Goal: Task Accomplishment & Management: Use online tool/utility

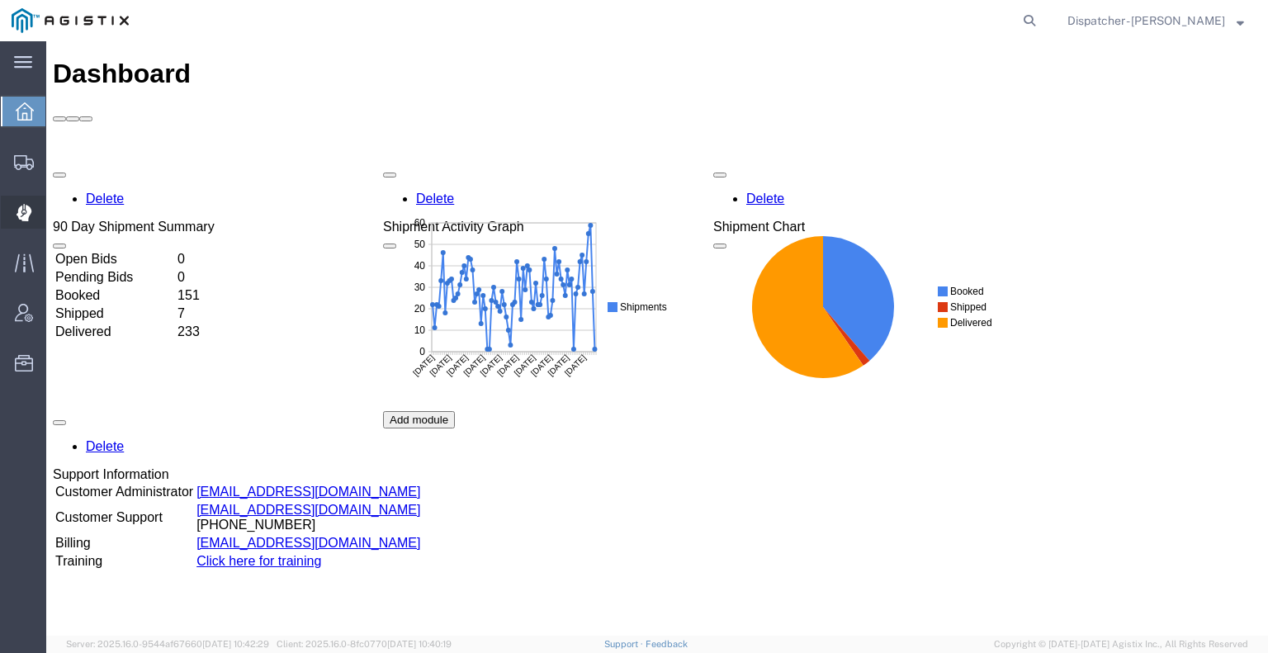
click at [26, 213] on icon at bounding box center [23, 213] width 15 height 17
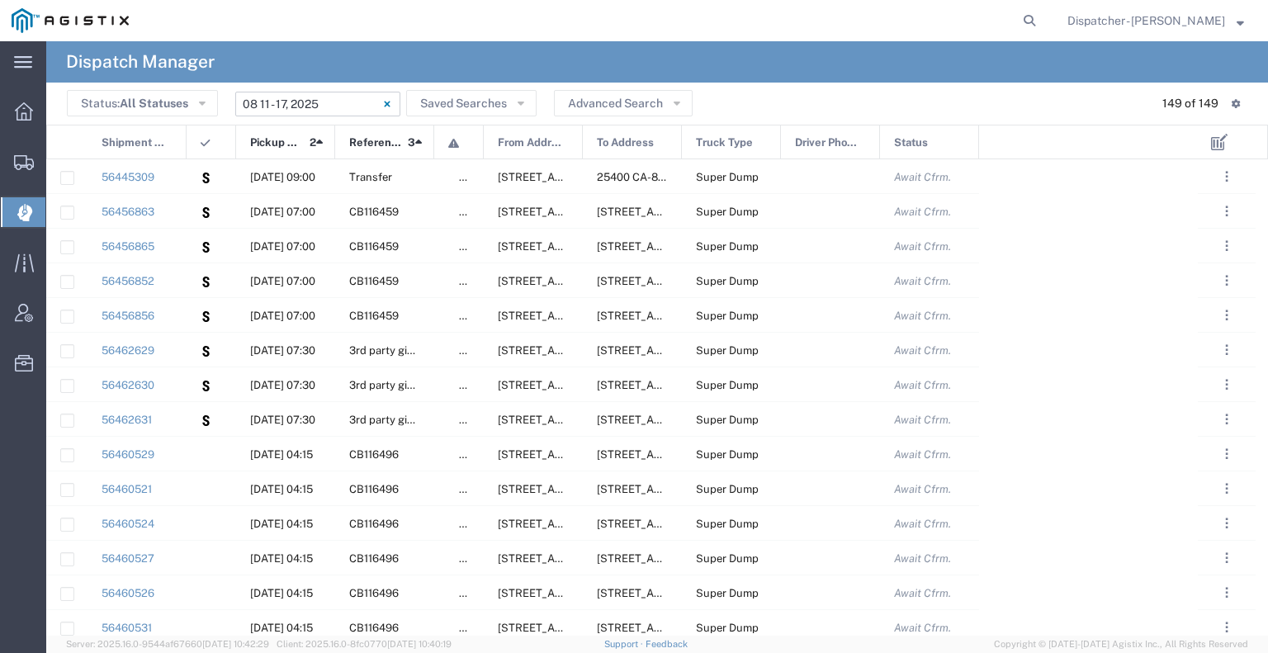
click at [324, 98] on input "[DATE] - [DATE]" at bounding box center [317, 104] width 165 height 25
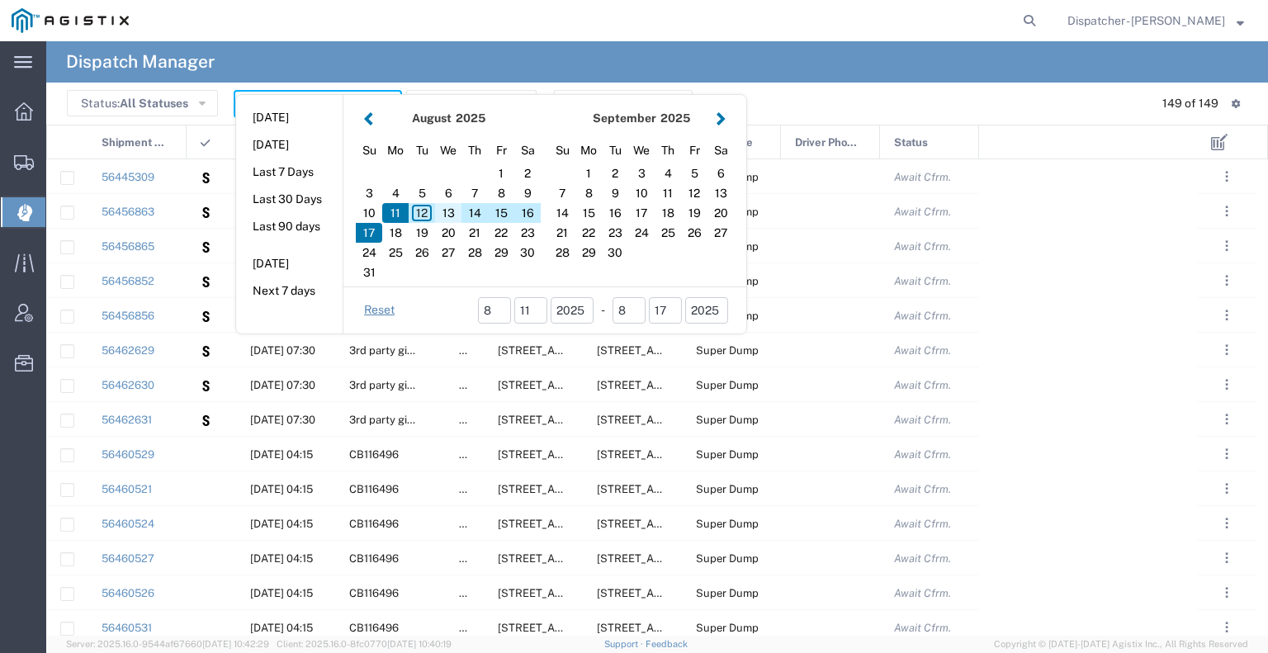
click at [448, 211] on div "13" at bounding box center [448, 213] width 26 height 20
type input "[DATE]"
type input "[DATE] - [DATE]"
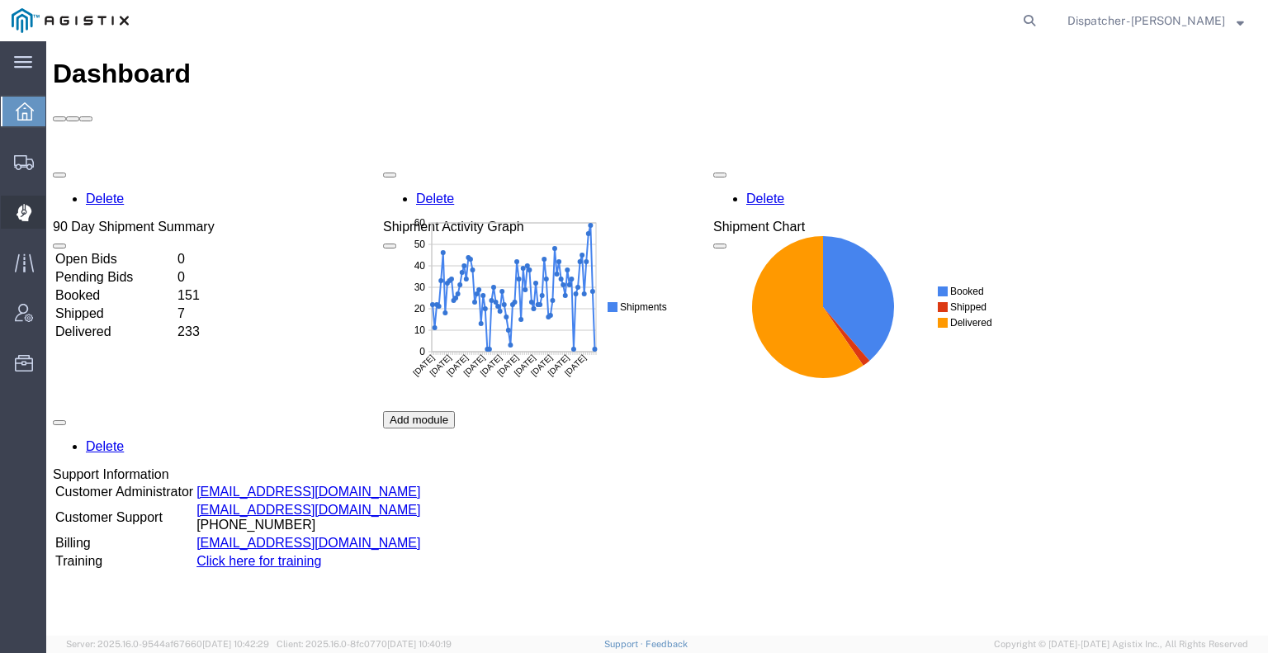
click at [28, 213] on icon at bounding box center [23, 213] width 15 height 17
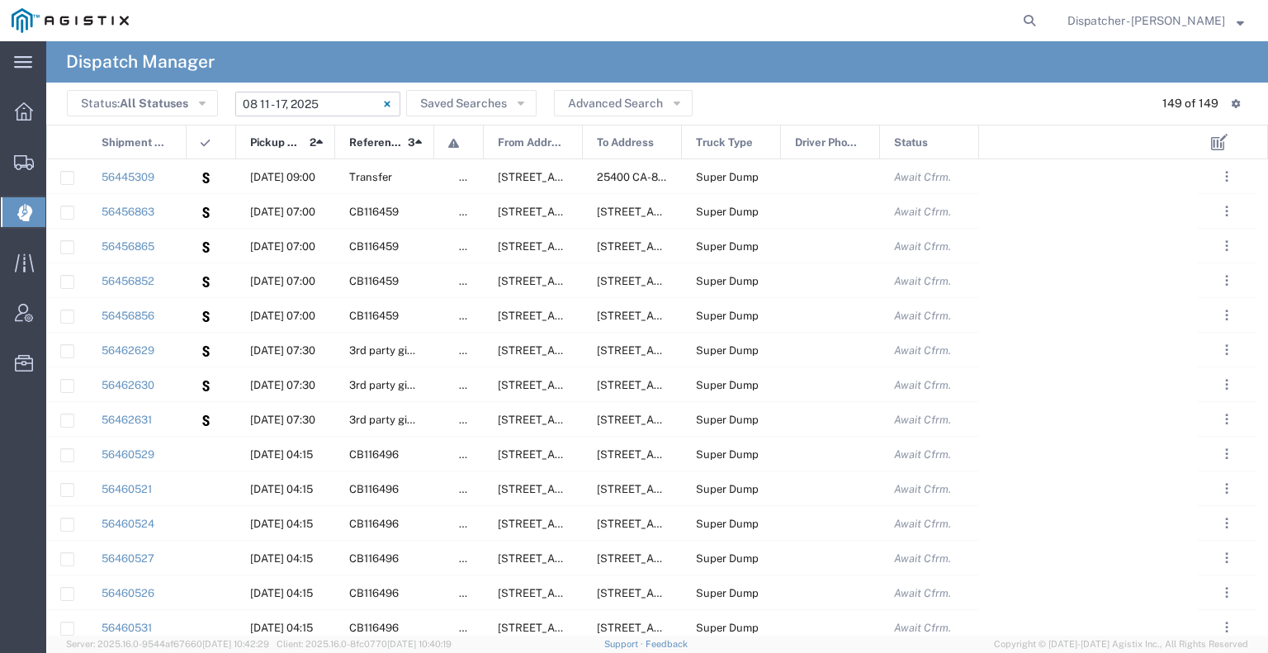
click at [287, 102] on input "[DATE] - [DATE]" at bounding box center [317, 104] width 165 height 25
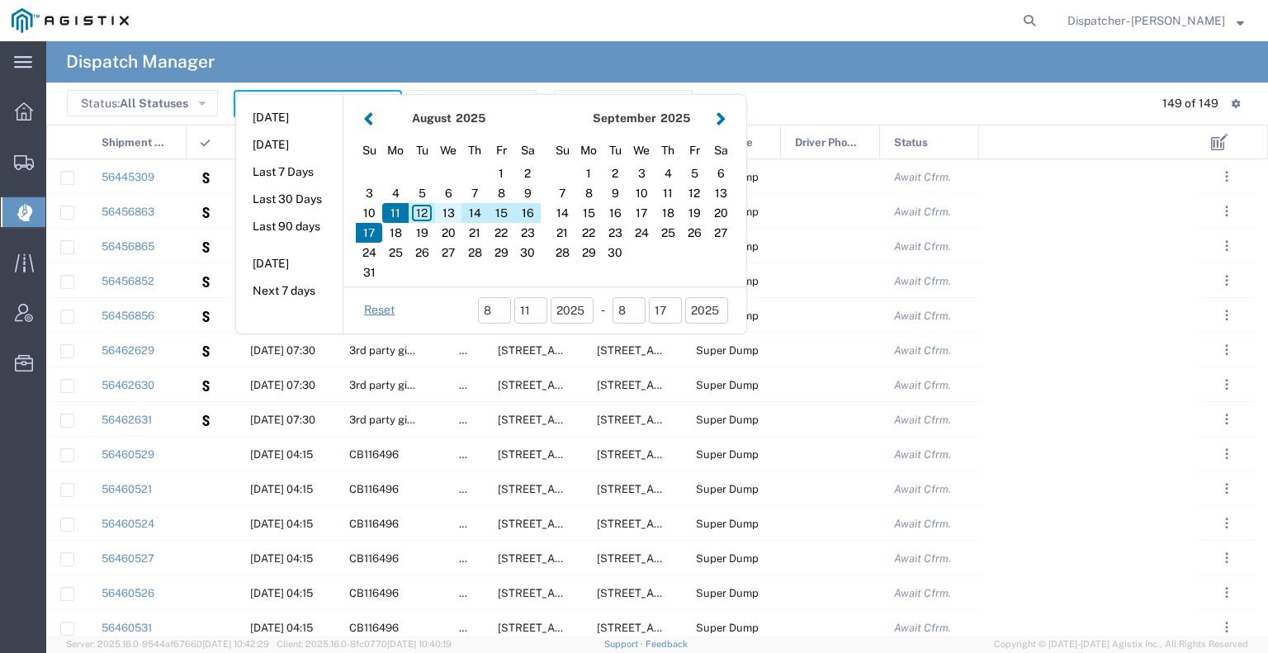
click at [446, 209] on div "13" at bounding box center [448, 213] width 26 height 20
type input "[DATE]"
type input "[DATE] - [DATE]"
